Goal: Task Accomplishment & Management: Use online tool/utility

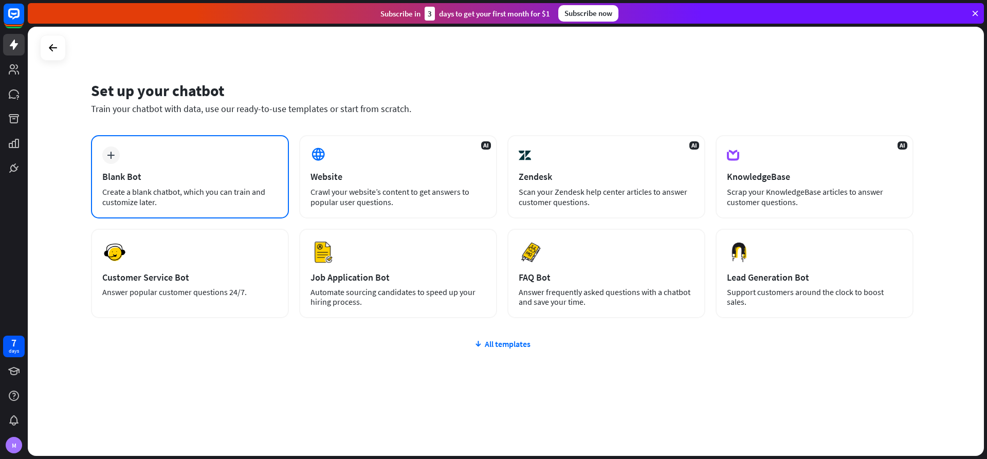
click at [174, 155] on div "plus Blank Bot Create a blank chatbot, which you can train and customize later." at bounding box center [190, 176] width 198 height 83
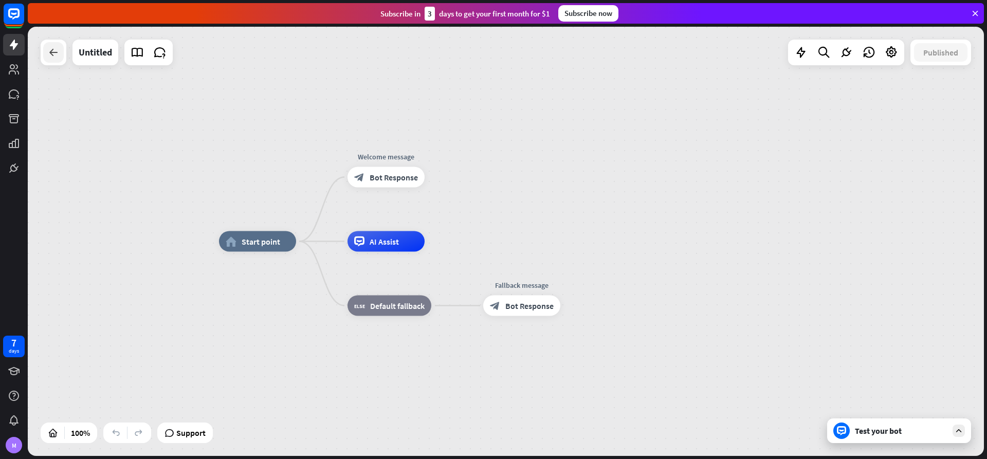
click at [52, 51] on icon at bounding box center [53, 52] width 12 height 12
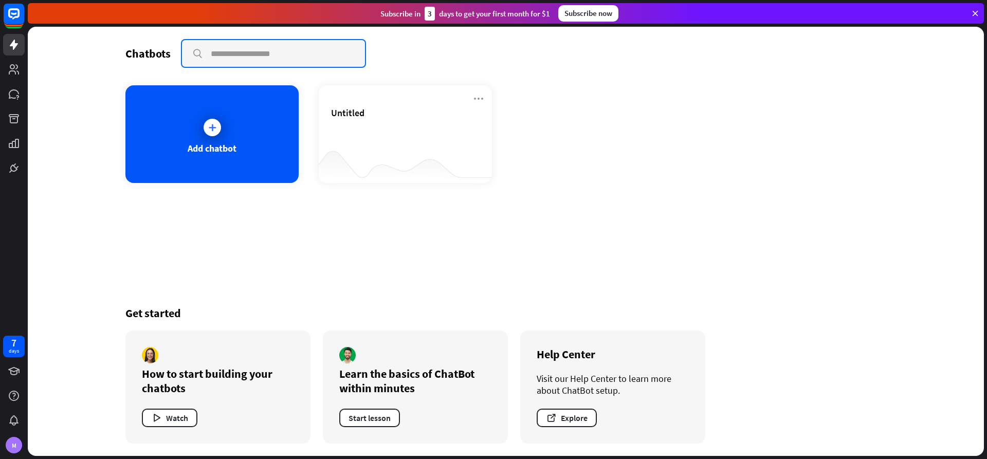
drag, startPoint x: 310, startPoint y: 43, endPoint x: 296, endPoint y: 46, distance: 14.1
click at [310, 44] on input "text" at bounding box center [273, 53] width 183 height 27
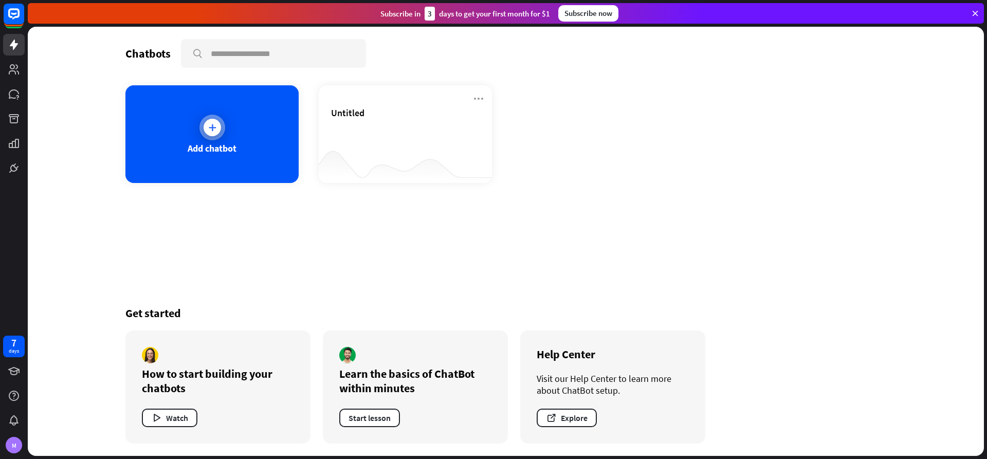
click at [217, 109] on div "Add chatbot" at bounding box center [211, 134] width 173 height 98
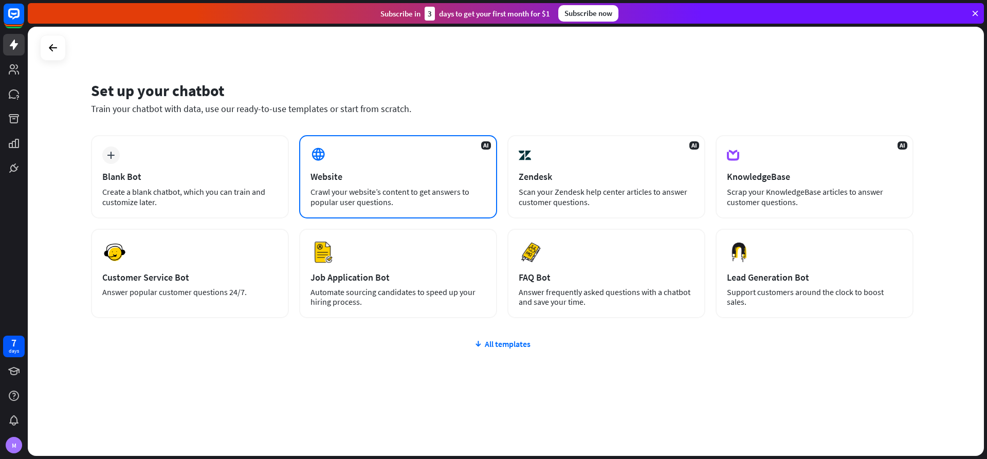
click at [357, 168] on div "AI Website Crawl your website’s content to get answers to popular user question…" at bounding box center [398, 176] width 198 height 83
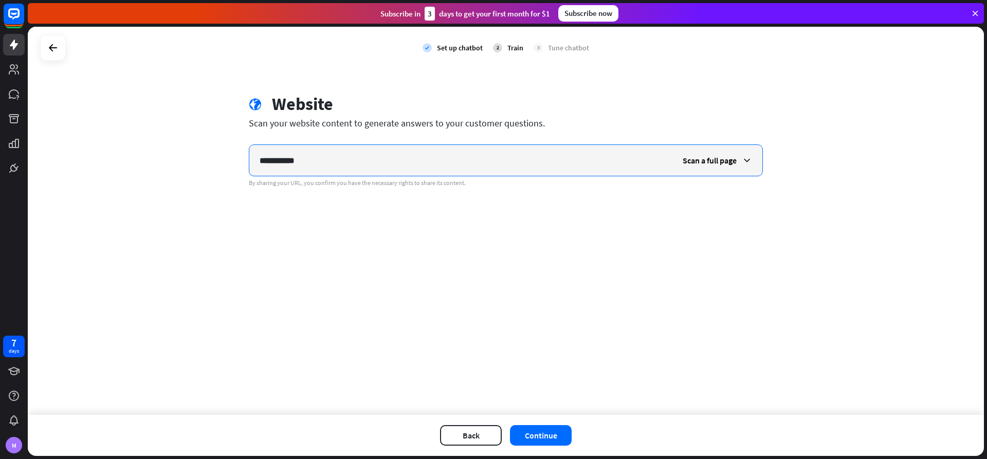
type input "**********"
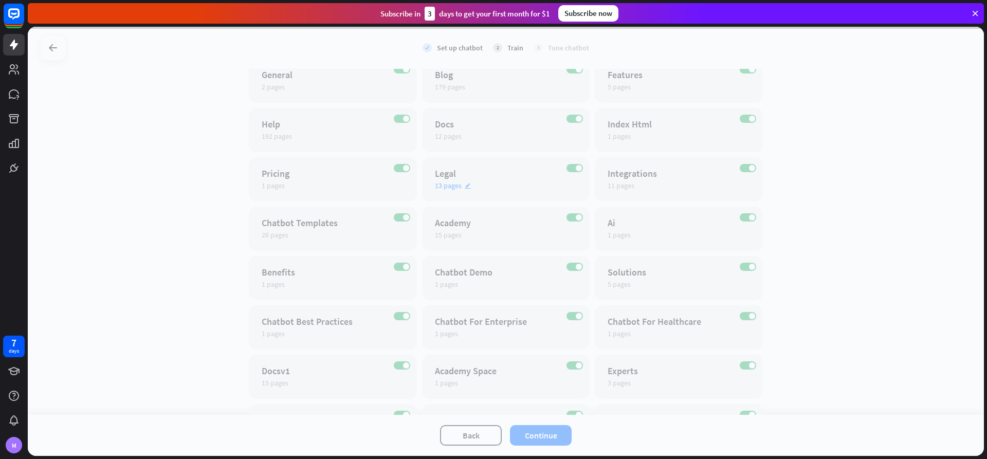
scroll to position [268, 0]
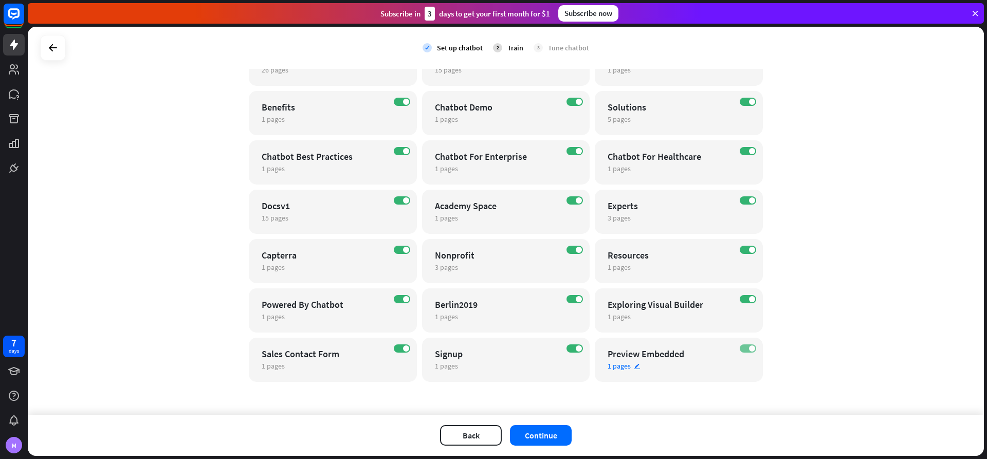
click at [743, 348] on label "ON" at bounding box center [747, 348] width 16 height 8
click at [576, 345] on span at bounding box center [578, 348] width 6 height 6
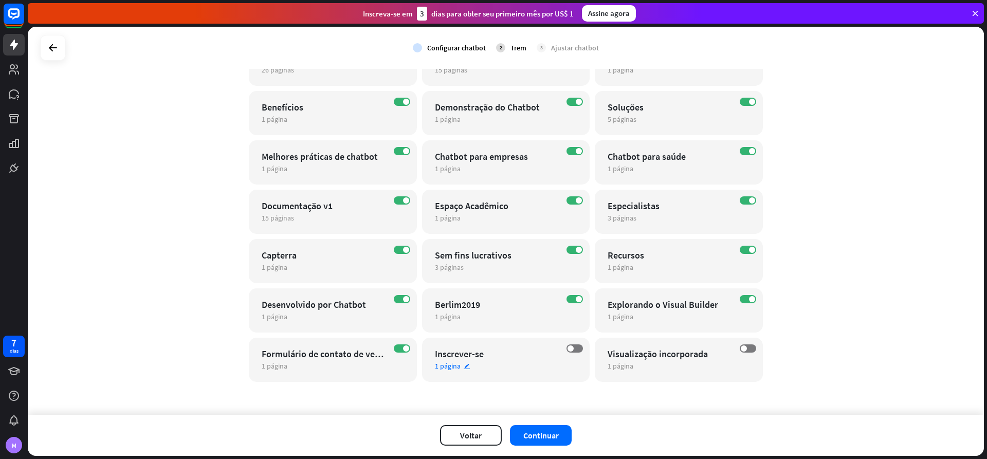
click at [566, 344] on div "DESLIGADO" at bounding box center [574, 348] width 16 height 8
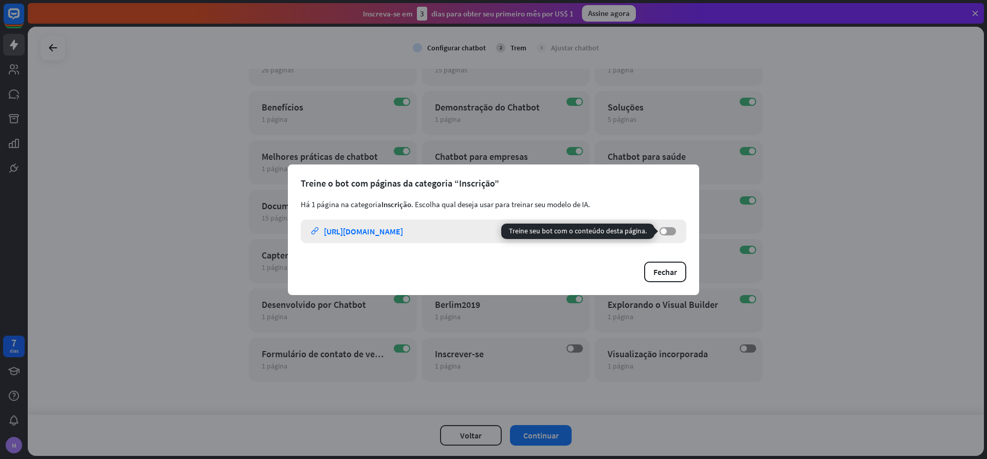
click at [673, 231] on label "DESLIGADO" at bounding box center [667, 231] width 16 height 8
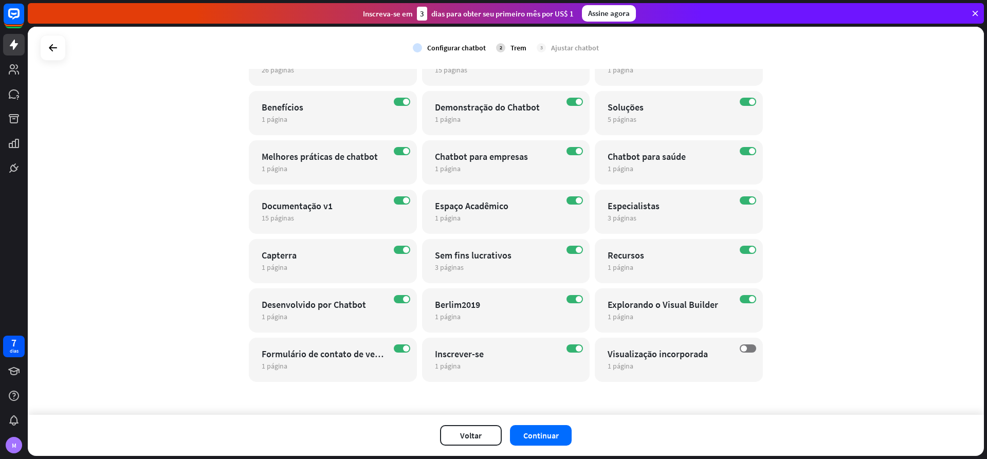
click at [716, 322] on div "fechar Treine o bot com páginas da categoria “Inscrição” Há 1 página na categor…" at bounding box center [493, 229] width 987 height 459
click at [740, 347] on span at bounding box center [743, 348] width 6 height 6
click at [535, 430] on button "Continuar" at bounding box center [541, 435] width 62 height 21
